Goal: Go to known website: Access a specific website the user already knows

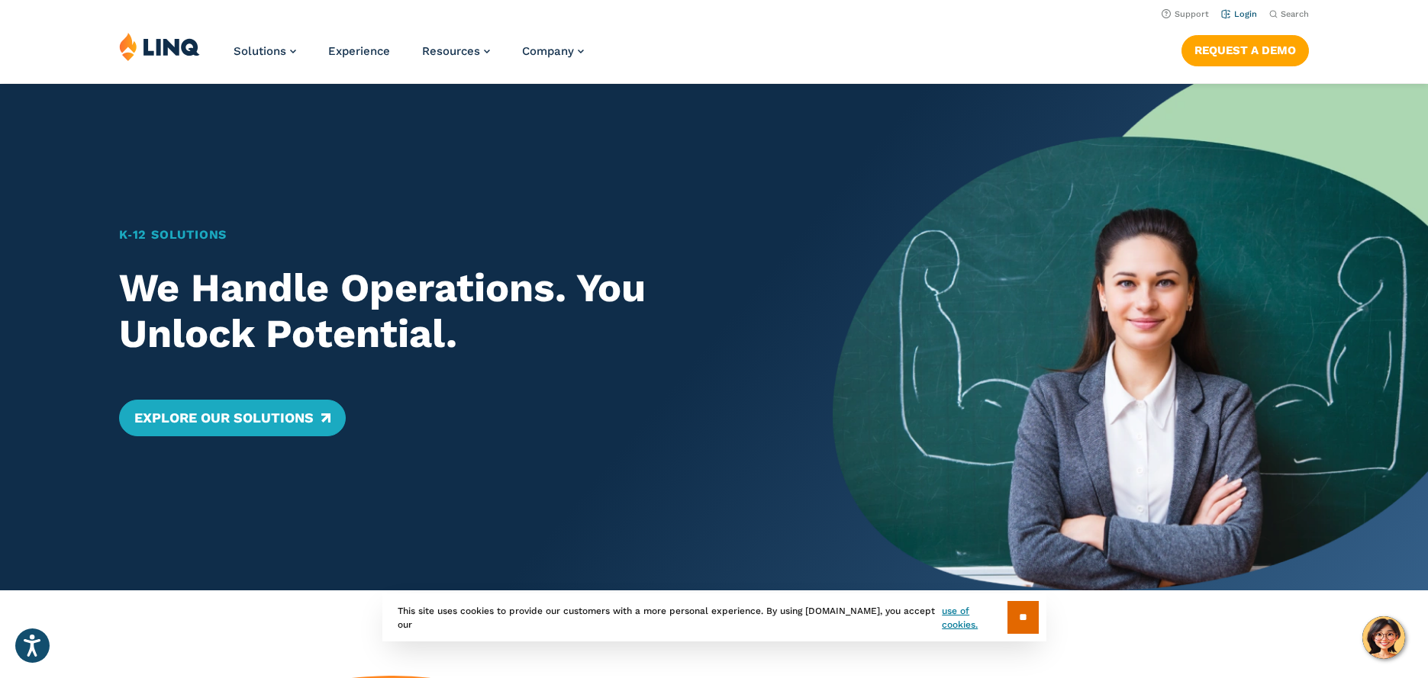
click at [1240, 14] on link "Login" at bounding box center [1239, 14] width 36 height 10
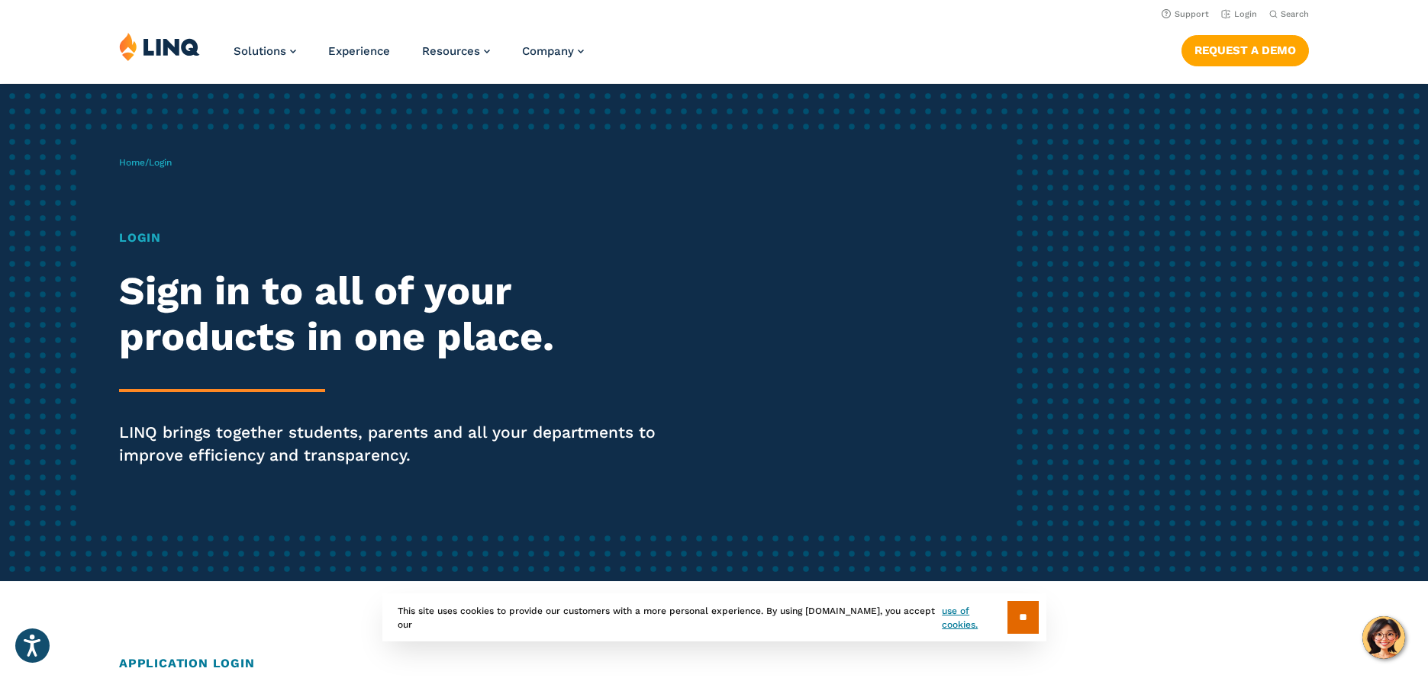
click at [246, 375] on div "Login Sign in to all of your products in one place. LINQ brings together studen…" at bounding box center [394, 369] width 550 height 281
click at [266, 399] on div "Login Sign in to all of your products in one place. LINQ brings together studen…" at bounding box center [394, 369] width 550 height 281
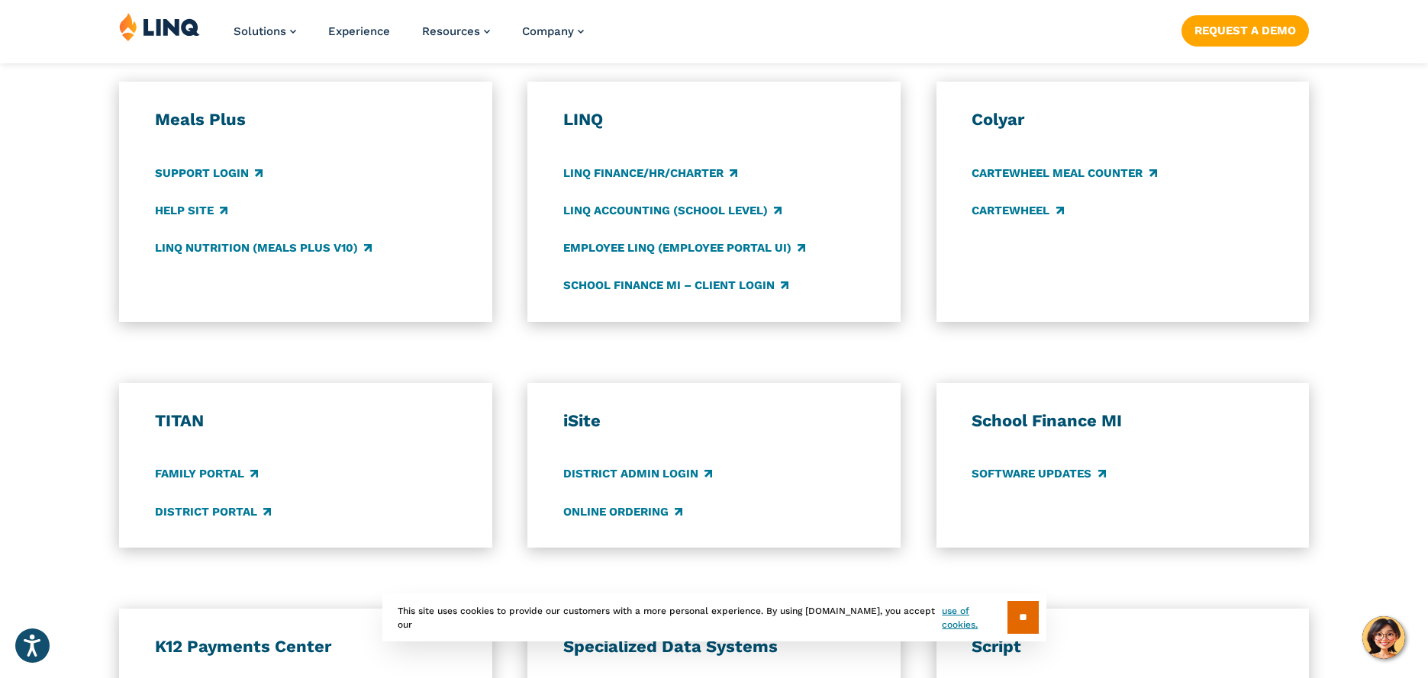
scroll to position [839, 0]
click at [747, 208] on link "LINQ Accounting (school level)" at bounding box center [672, 209] width 218 height 17
